Goal: Use online tool/utility: Utilize a website feature to perform a specific function

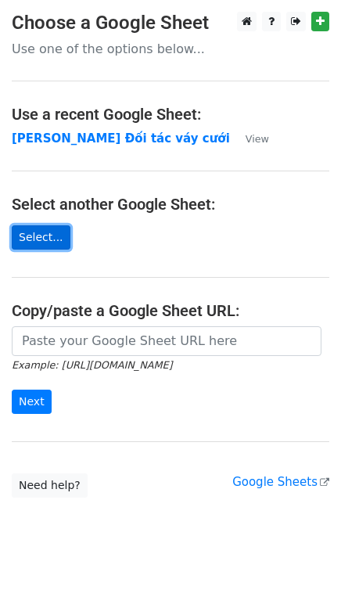
click at [43, 237] on link "Select..." at bounding box center [41, 237] width 59 height 24
click at [39, 240] on link "Select..." at bounding box center [41, 237] width 59 height 24
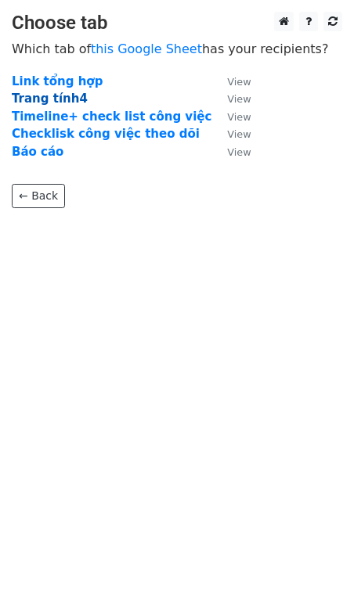
click at [63, 95] on strong "Trang tính4" at bounding box center [50, 99] width 76 height 14
